Goal: Information Seeking & Learning: Learn about a topic

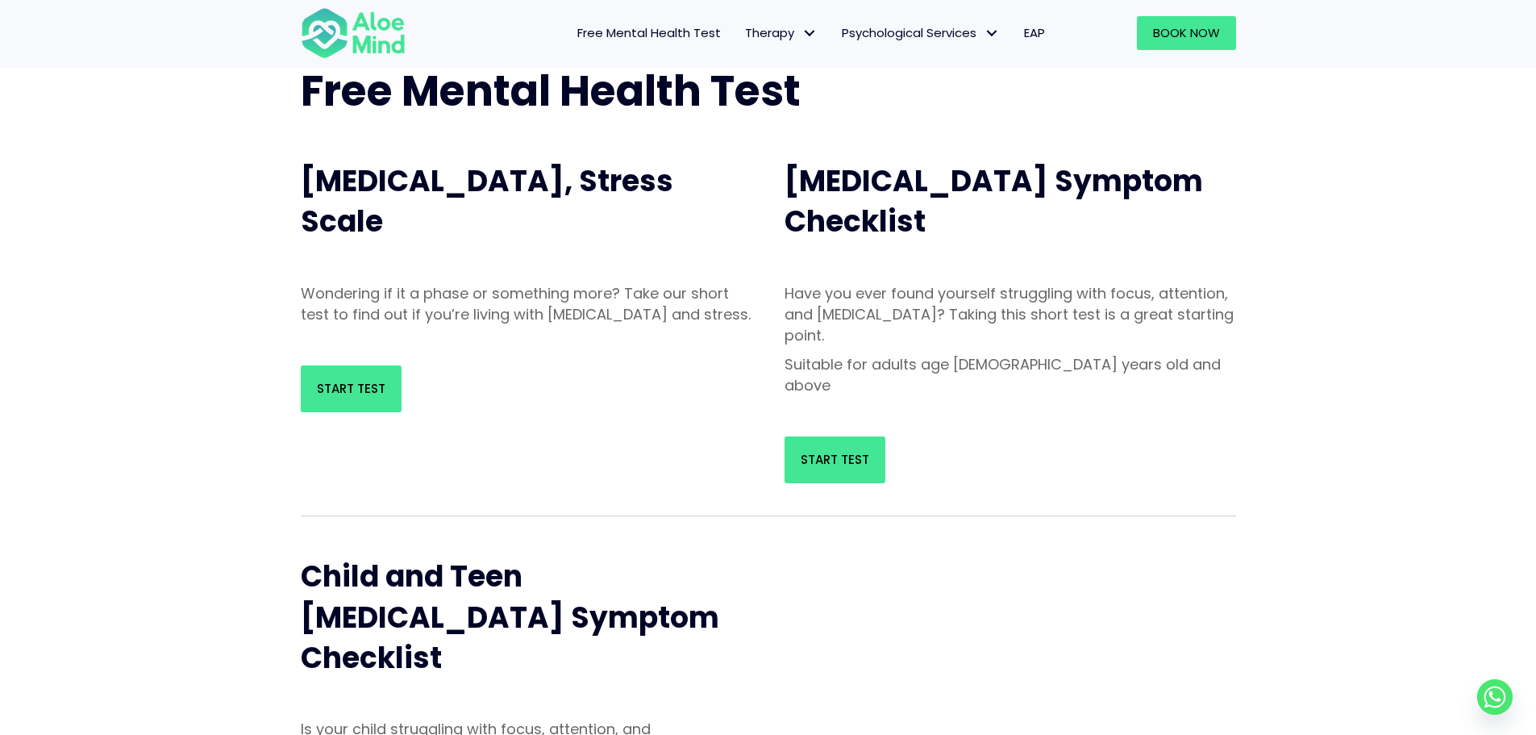
scroll to position [81, 0]
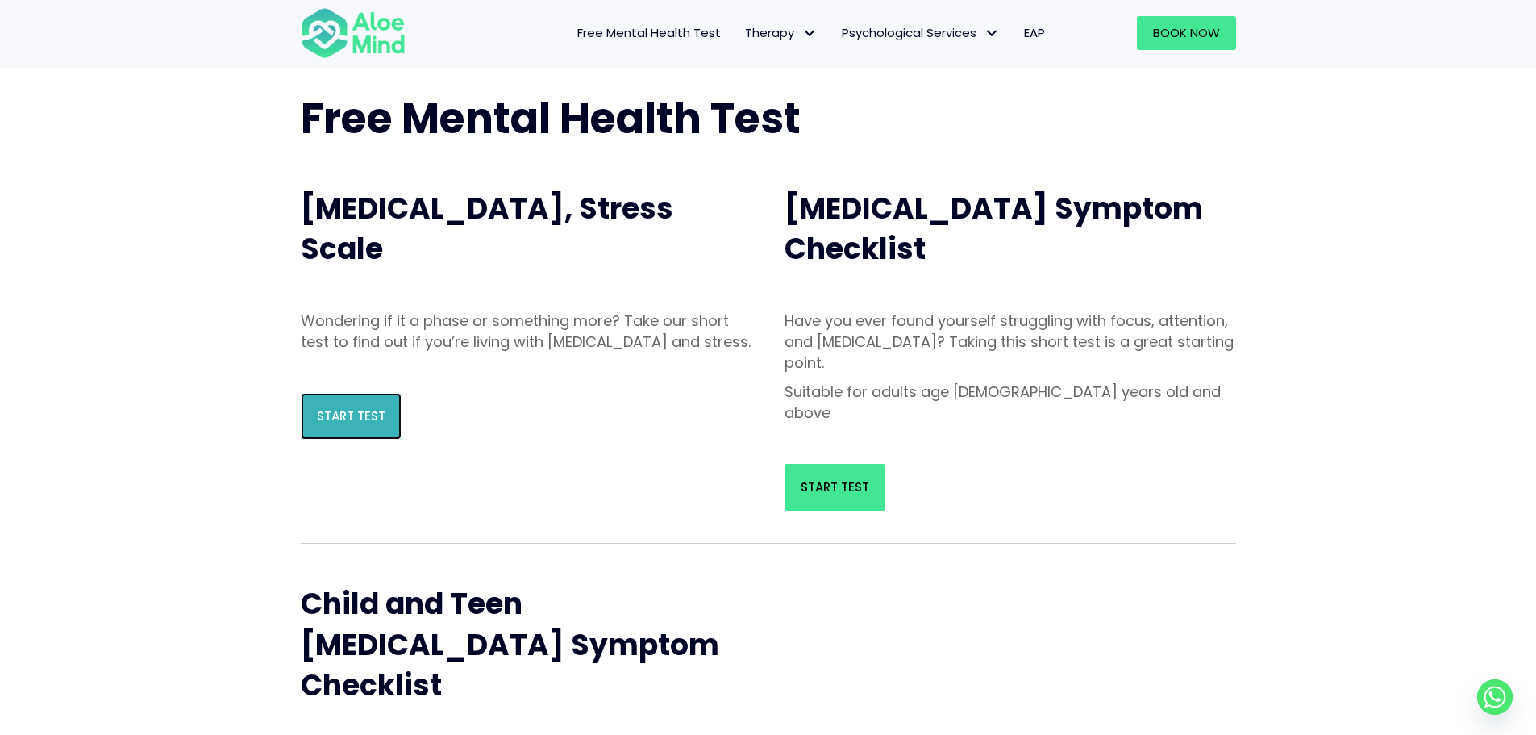
click at [349, 424] on span "Start Test" at bounding box center [351, 415] width 69 height 17
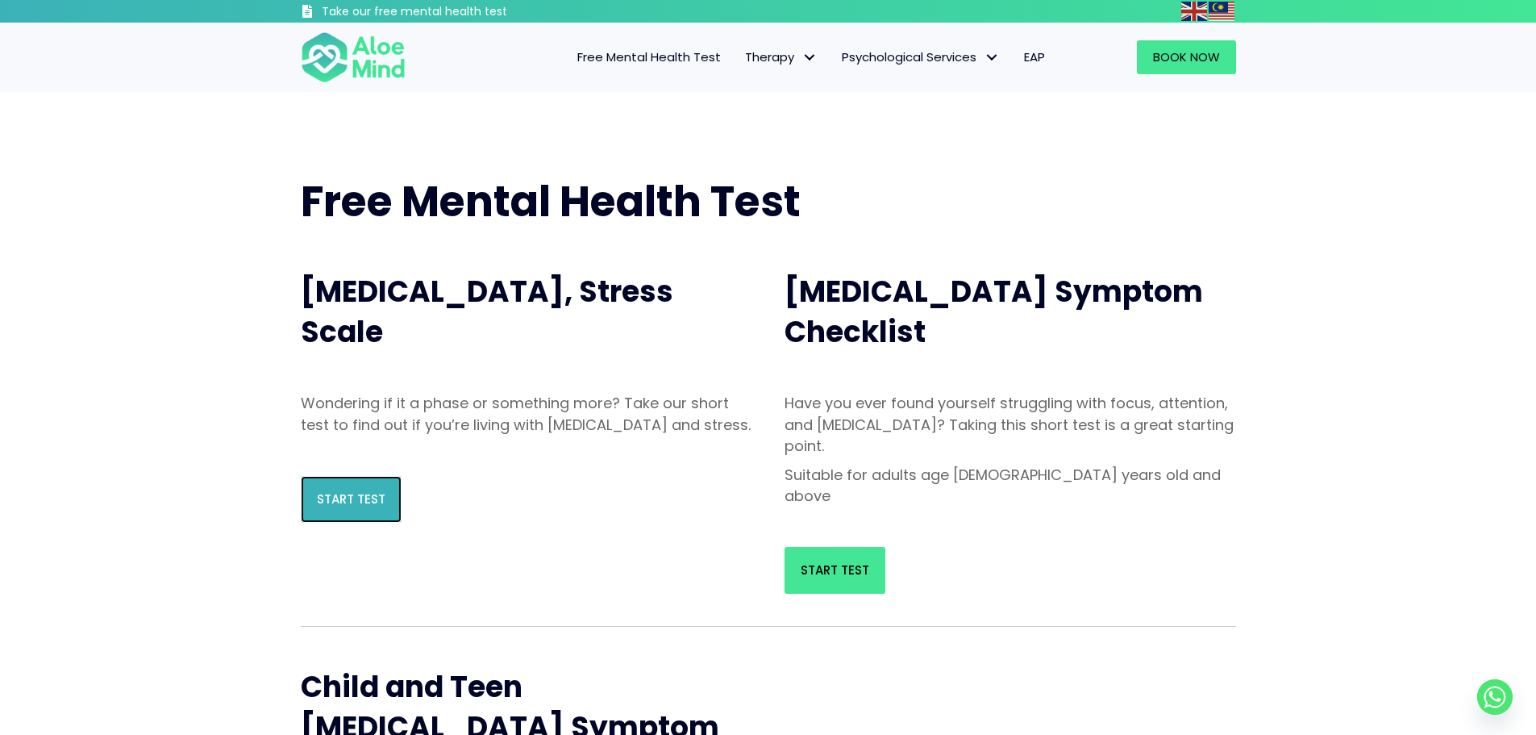
click at [335, 507] on span "Start Test" at bounding box center [351, 498] width 69 height 17
click at [352, 529] on link "Start Test" at bounding box center [351, 520] width 101 height 47
click at [349, 514] on span "Start Test" at bounding box center [351, 519] width 69 height 17
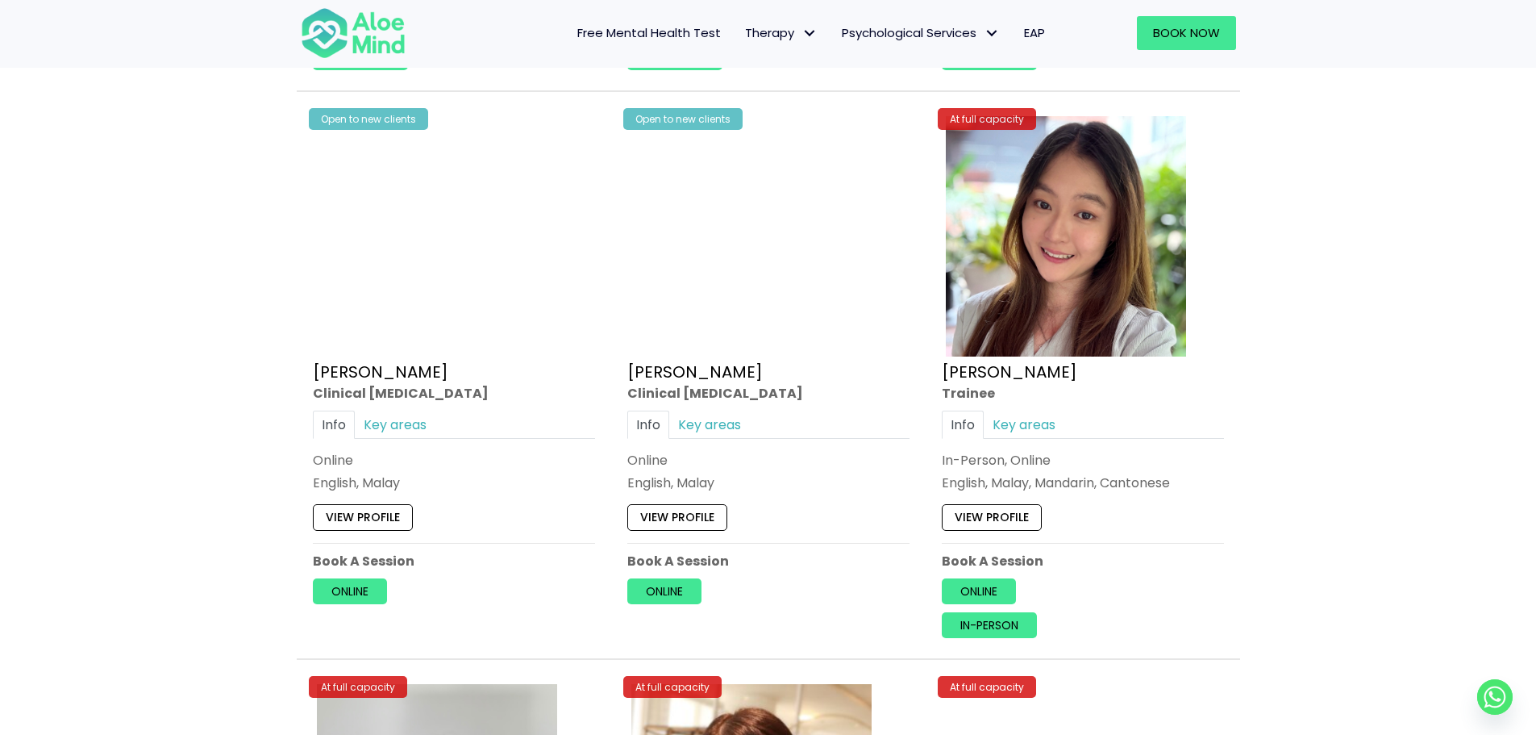
scroll to position [5645, 0]
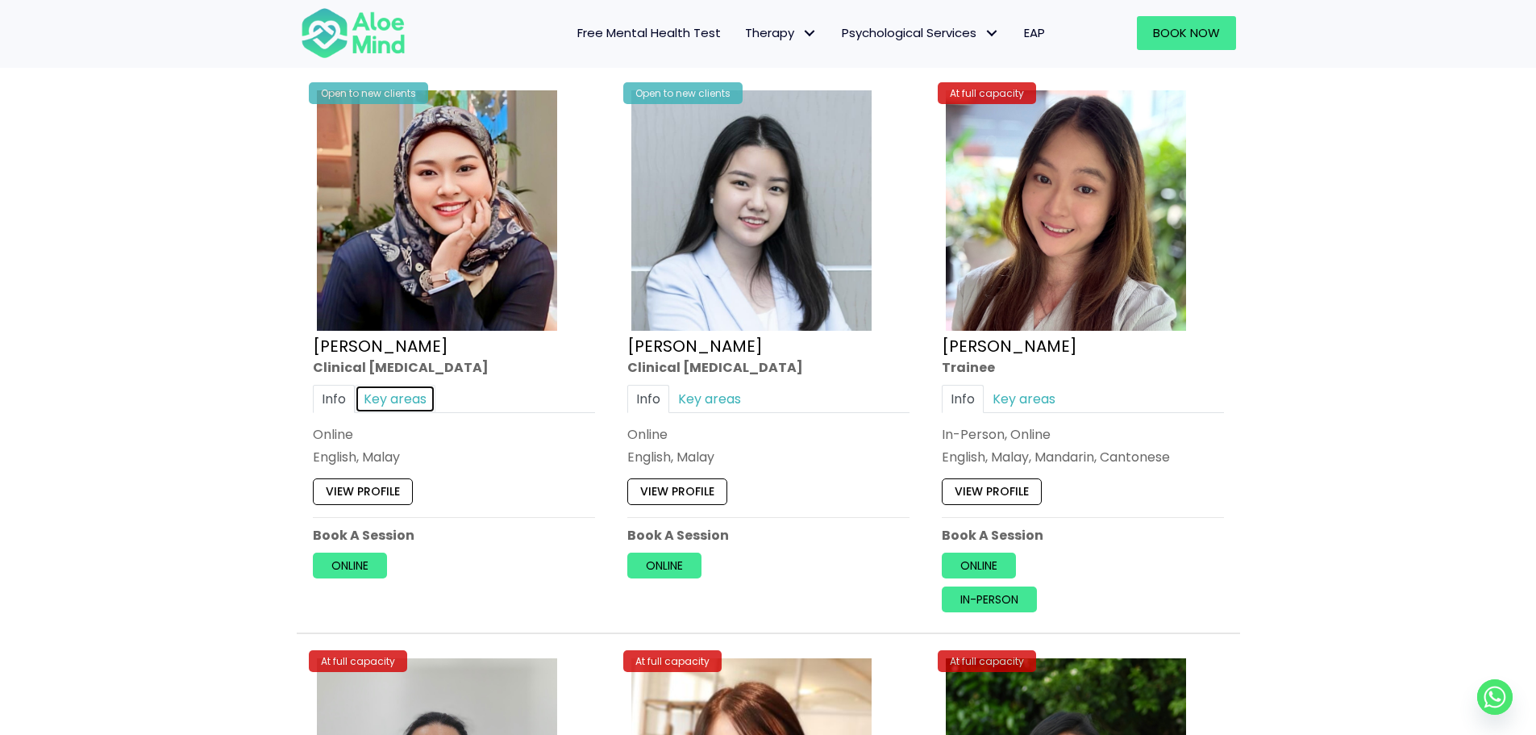
click at [392, 398] on link "Key areas" at bounding box center [395, 398] width 81 height 28
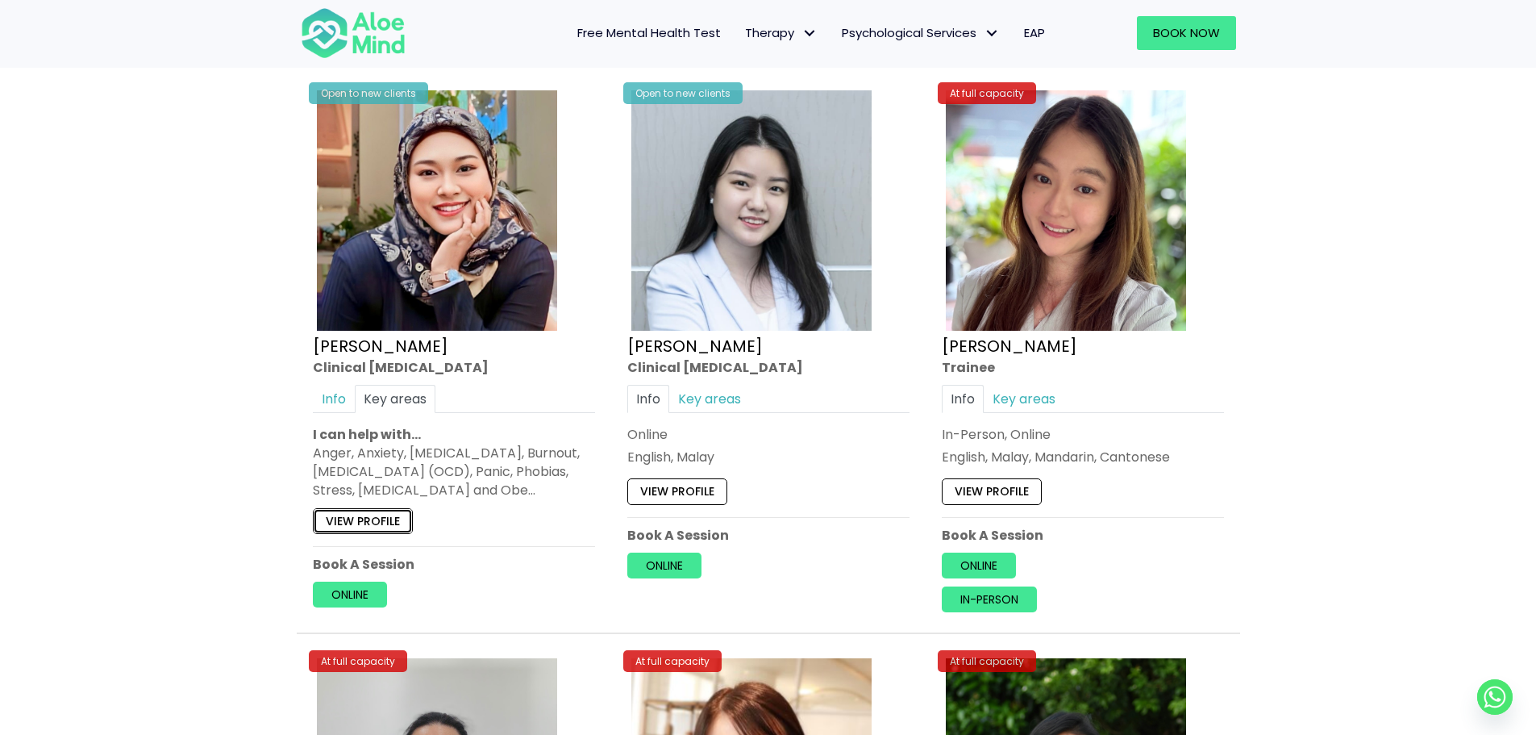
click at [369, 522] on link "View profile" at bounding box center [363, 520] width 100 height 26
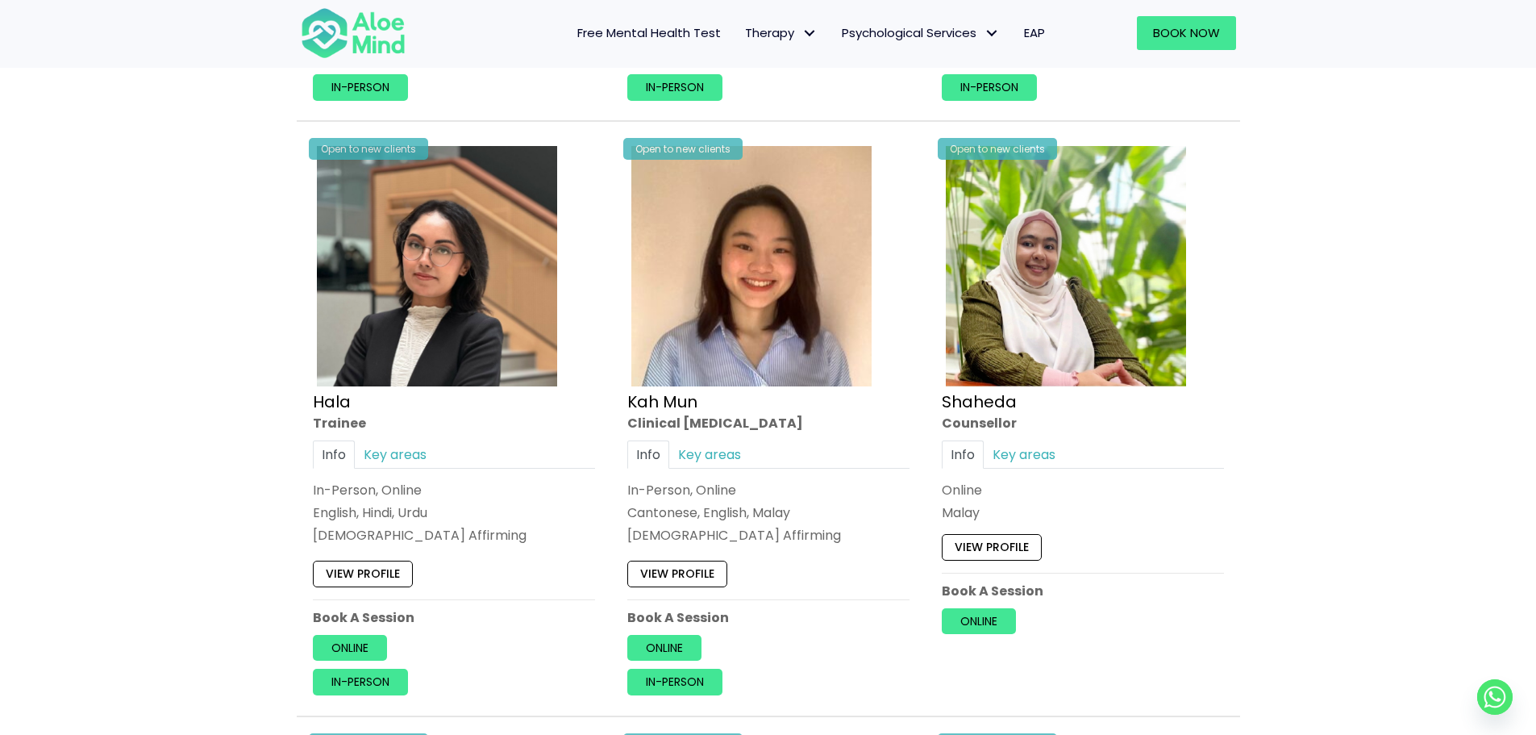
scroll to position [1532, 0]
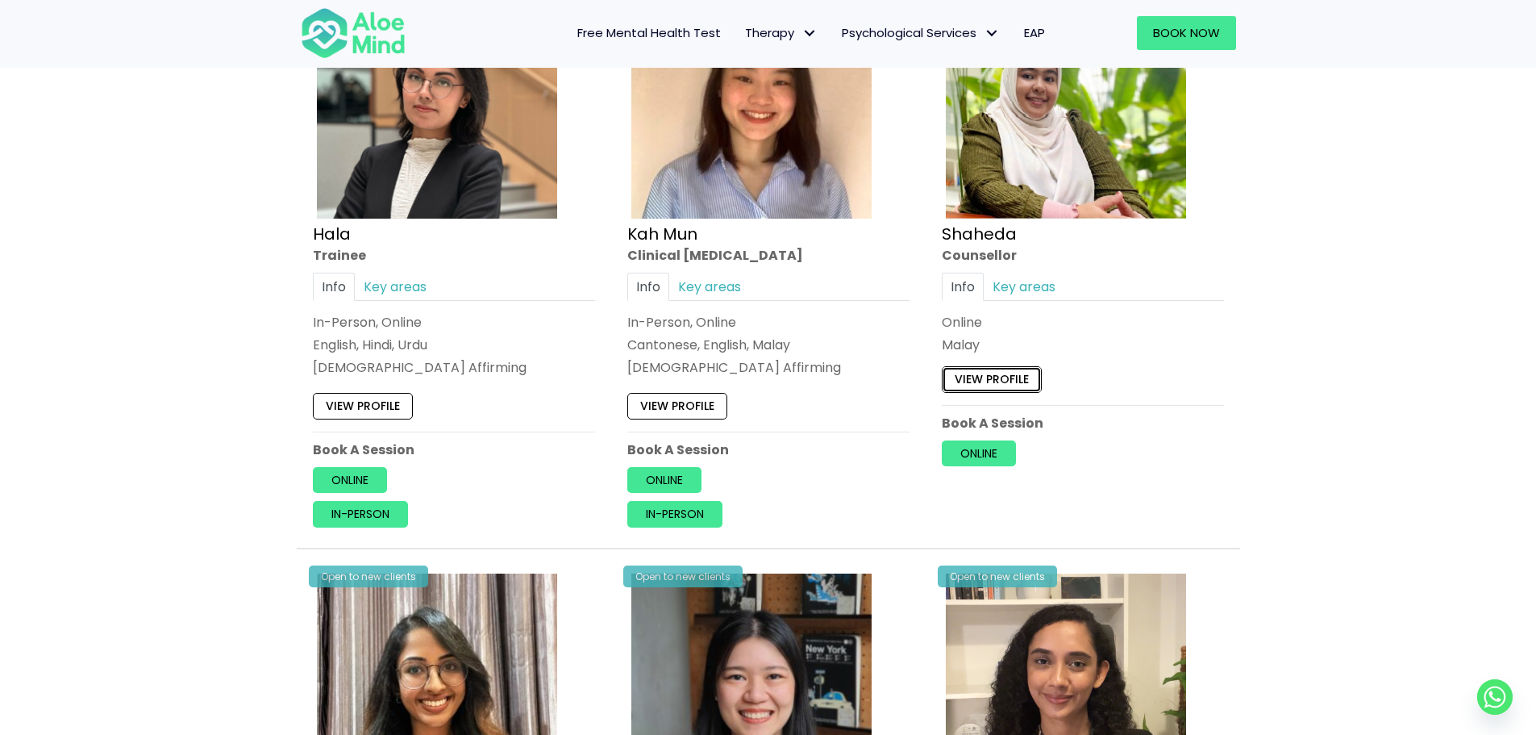
click at [997, 373] on link "View profile" at bounding box center [992, 380] width 100 height 26
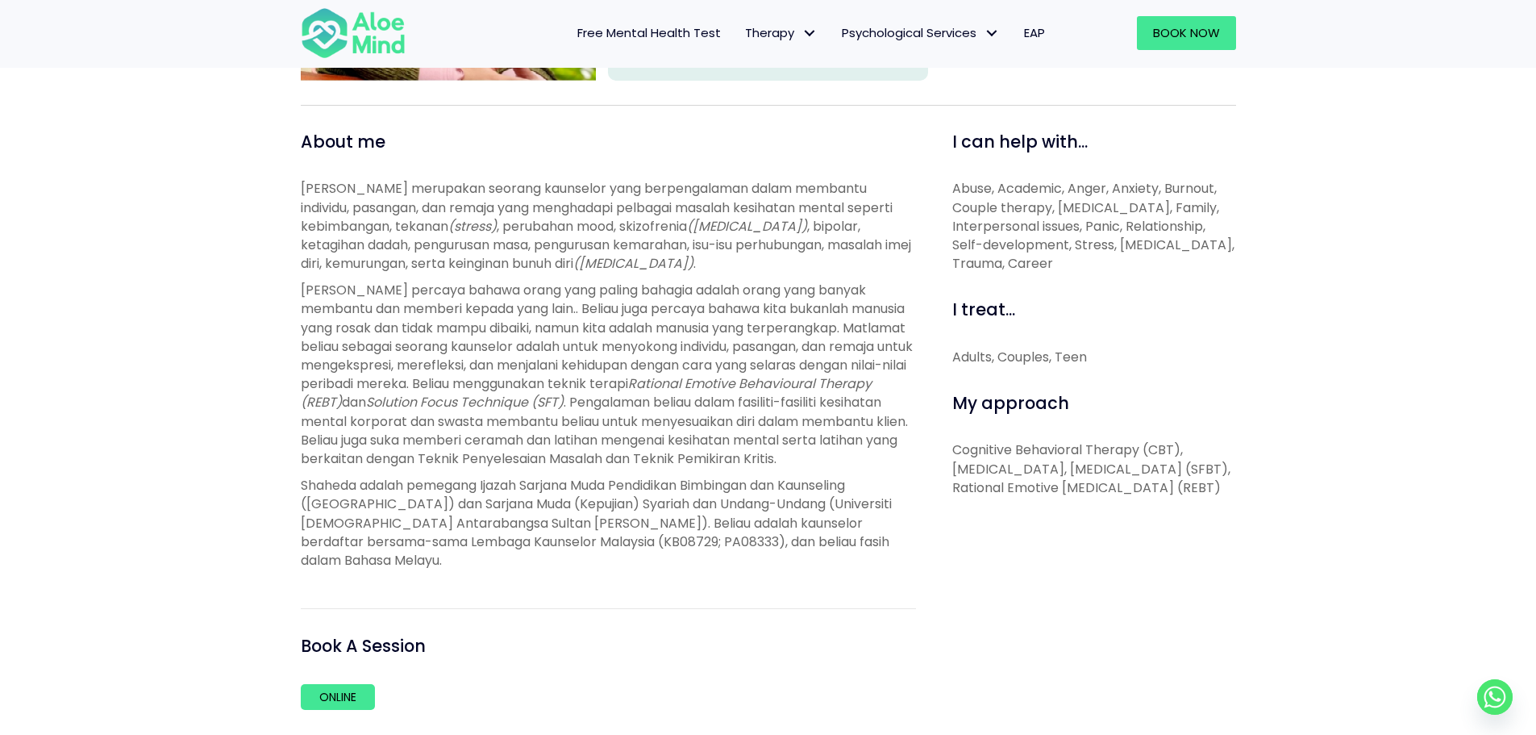
scroll to position [161, 0]
